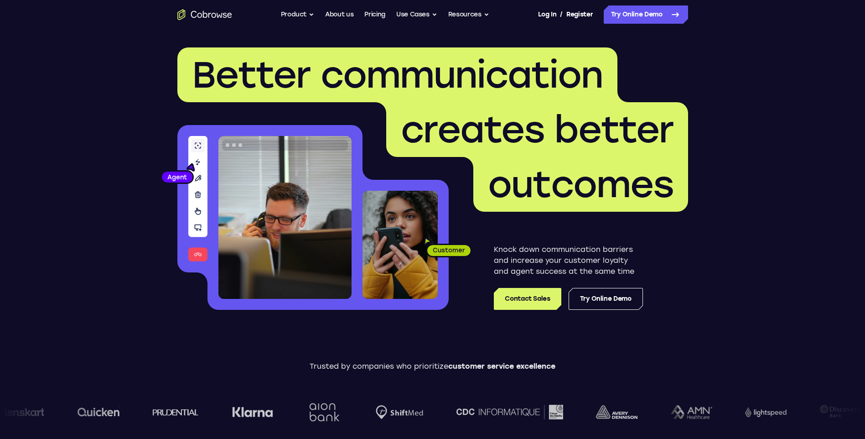
click at [639, 13] on link "Try Online Demo" at bounding box center [646, 14] width 84 height 18
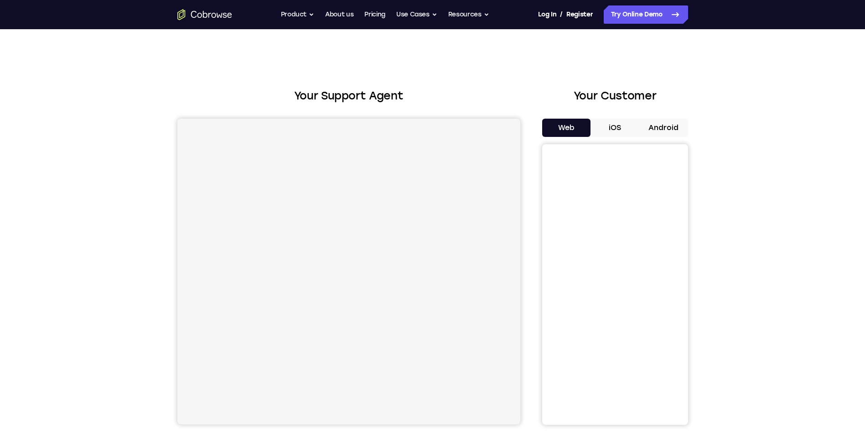
click at [664, 132] on button "Android" at bounding box center [663, 128] width 49 height 18
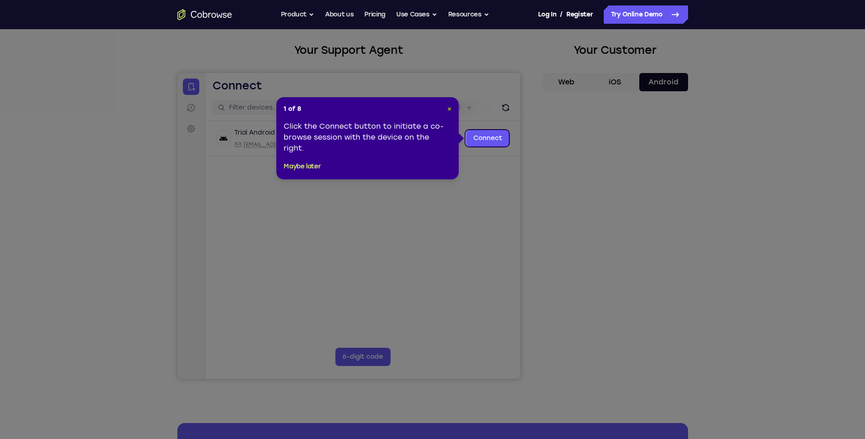
click at [449, 108] on span "×" at bounding box center [449, 109] width 4 height 8
